Goal: Check status

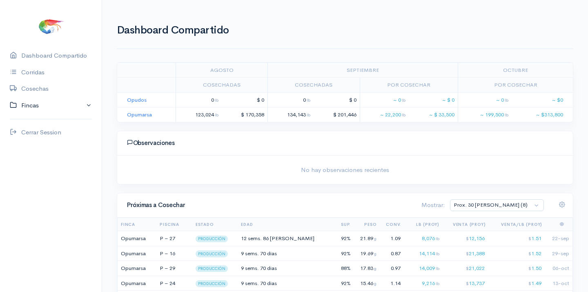
click at [31, 103] on link "Fincas" at bounding box center [51, 105] width 102 height 17
click at [36, 135] on div "Opumarsa" at bounding box center [35, 137] width 29 height 9
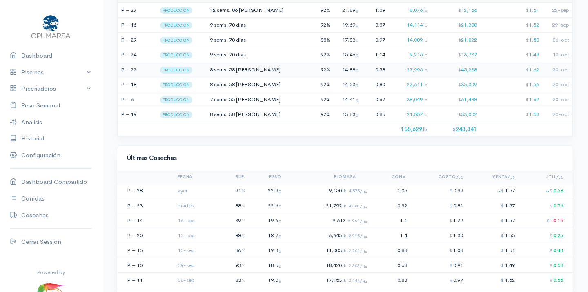
scroll to position [609, 0]
click at [267, 20] on td "9 sems. 70 [PERSON_NAME]" at bounding box center [262, 24] width 106 height 15
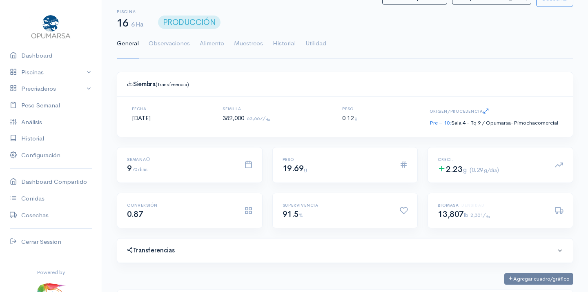
scroll to position [122, 250]
click at [315, 41] on link "Utilidad" at bounding box center [315, 43] width 21 height 29
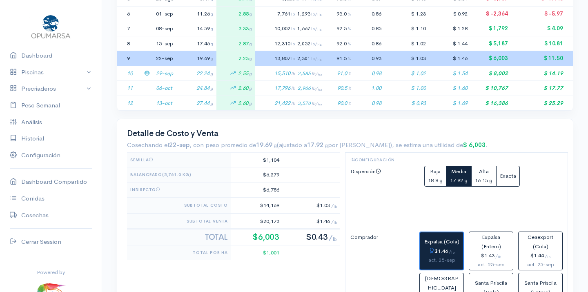
scroll to position [269, 0]
click at [288, 66] on td "15,510 lb 2,585 lb/ Ha" at bounding box center [290, 72] width 70 height 15
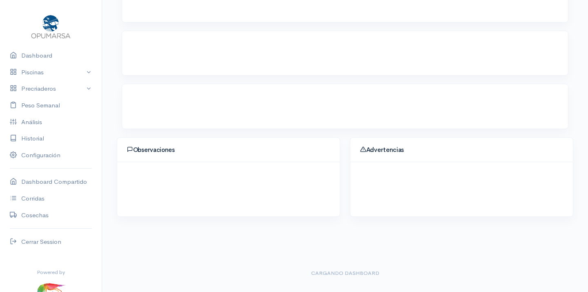
scroll to position [54, 0]
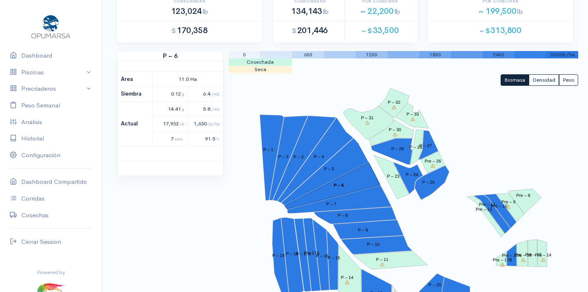
click at [331, 184] on polygon "P – 6" at bounding box center [331, 185] width 95 height 47
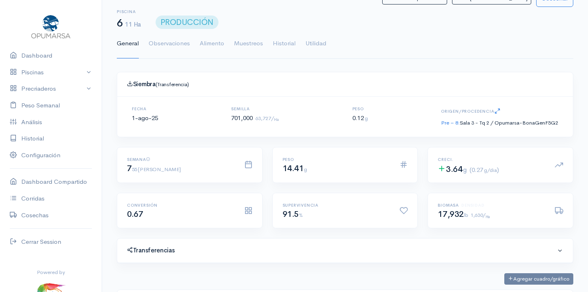
scroll to position [122, 250]
click at [319, 40] on link "Utilidad" at bounding box center [315, 43] width 21 height 29
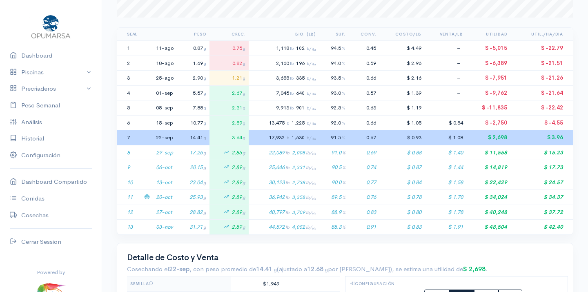
scroll to position [160, 0]
click at [299, 179] on span "2,738 lb/ Ha" at bounding box center [304, 182] width 24 height 7
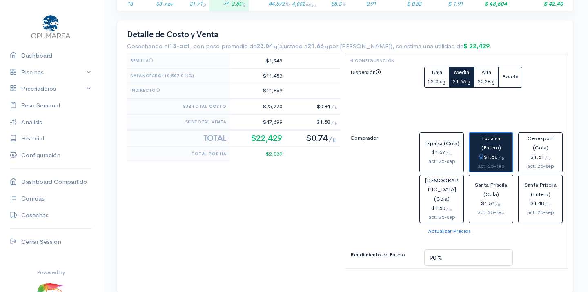
scroll to position [372, 0]
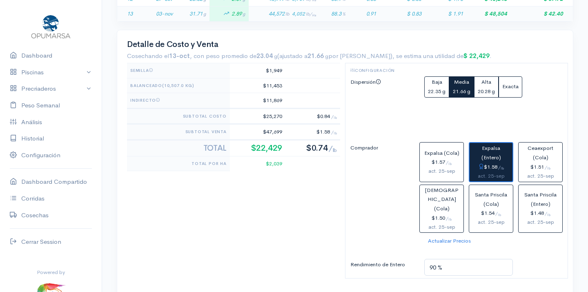
click at [187, 7] on td "31.71 g" at bounding box center [193, 14] width 32 height 15
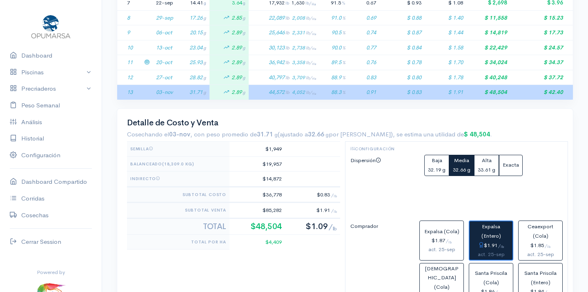
scroll to position [291, 0]
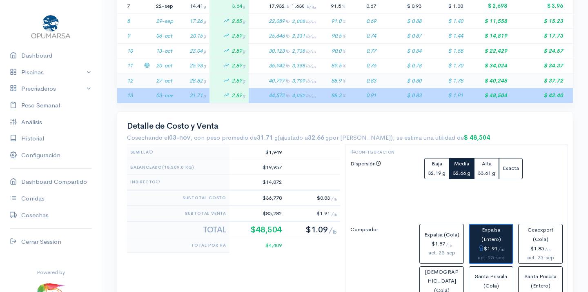
click at [182, 75] on td "28.82 g" at bounding box center [193, 80] width 32 height 15
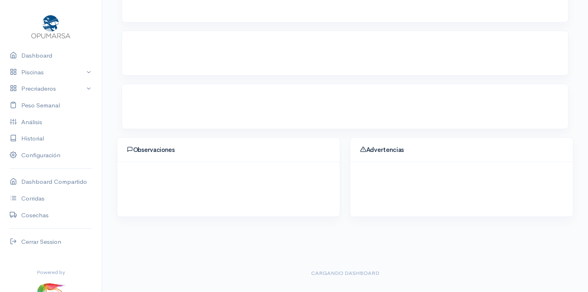
scroll to position [54, 0]
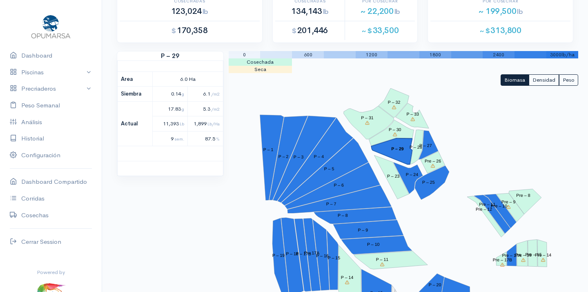
click at [398, 147] on tspan "P – 29" at bounding box center [397, 149] width 13 height 5
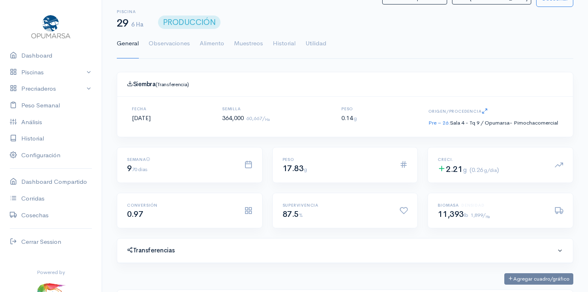
scroll to position [122, 250]
click at [315, 42] on link "Utilidad" at bounding box center [315, 43] width 21 height 29
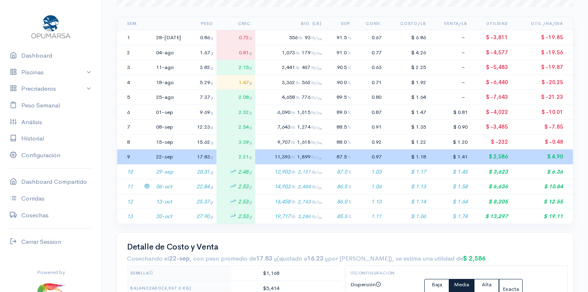
scroll to position [170, 0]
click at [322, 183] on span "2,484 lb/ Ha" at bounding box center [310, 186] width 24 height 7
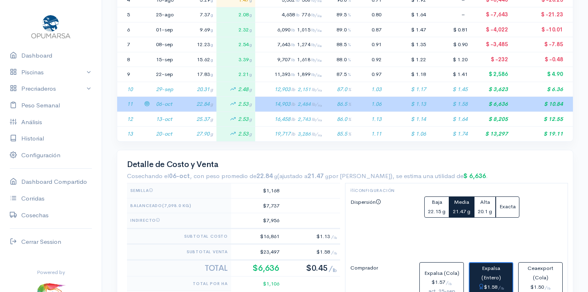
scroll to position [252, 0]
click at [301, 87] on span "2,151 lb/ Ha" at bounding box center [310, 90] width 24 height 7
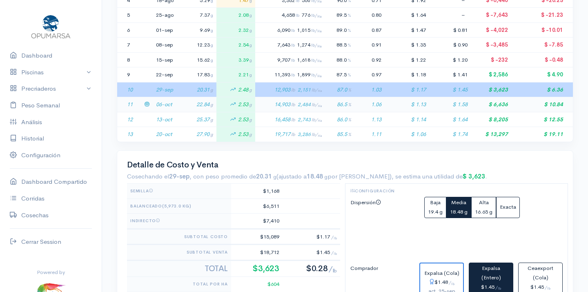
click at [302, 101] on span "2,484 lb/ Ha" at bounding box center [310, 104] width 24 height 7
